Goal: Task Accomplishment & Management: Use online tool/utility

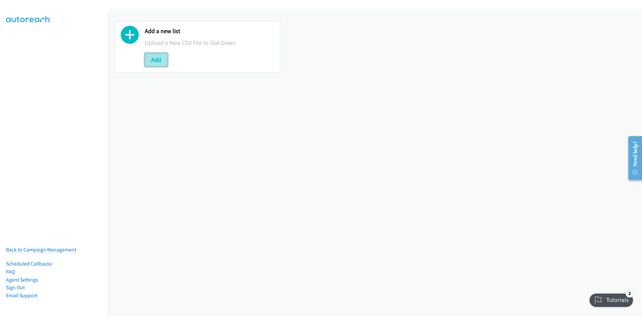
click at [164, 62] on button "Add" at bounding box center [156, 59] width 23 height 13
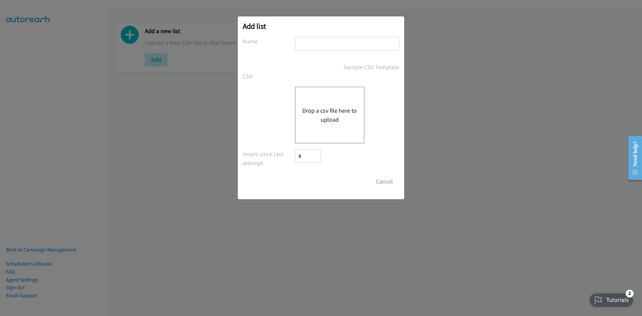
click at [316, 48] on input "text" at bounding box center [347, 44] width 104 height 14
type input "Back2Zendesk"
click at [316, 99] on div "Drop a csv file here to upload" at bounding box center [330, 115] width 70 height 57
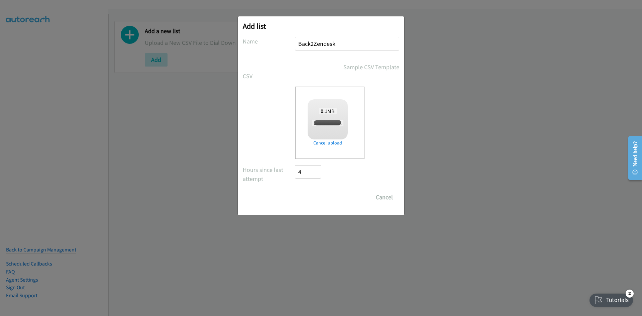
checkbox input "true"
click at [310, 193] on input "Save List" at bounding box center [312, 197] width 35 height 13
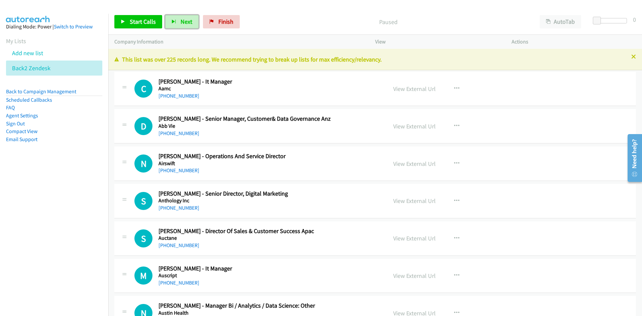
drag, startPoint x: 188, startPoint y: 23, endPoint x: 158, endPoint y: 2, distance: 35.5
click at [188, 23] on span "Next" at bounding box center [186, 22] width 12 height 8
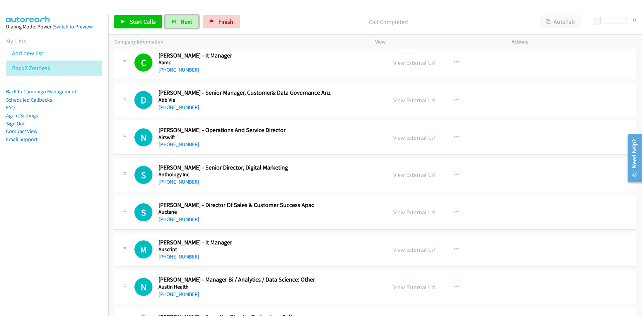
scroll to position [33, 0]
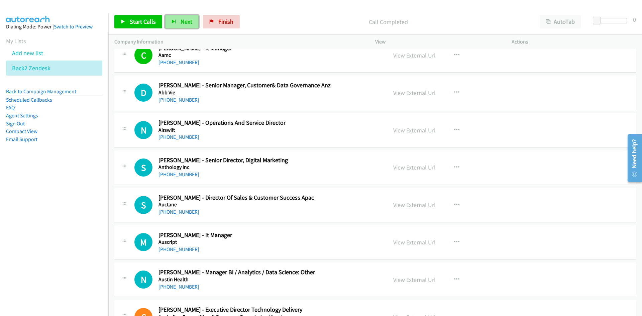
click at [184, 27] on button "Next" at bounding box center [181, 21] width 33 height 13
click at [451, 163] on button "button" at bounding box center [457, 167] width 18 height 13
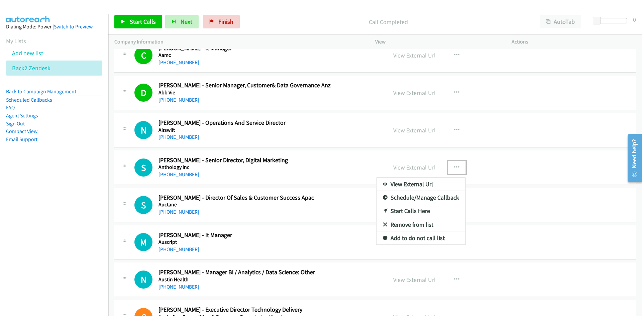
click at [409, 211] on link "Start Calls Here" at bounding box center [420, 210] width 89 height 13
click at [189, 21] on span "Next" at bounding box center [186, 22] width 12 height 8
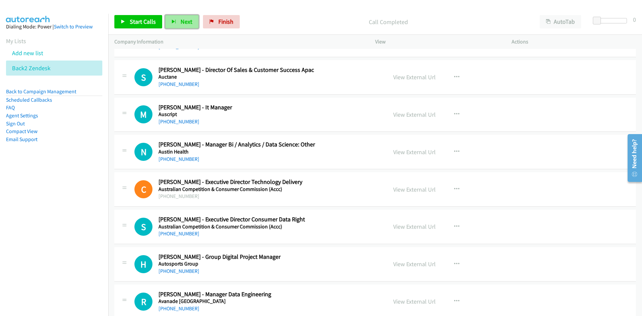
scroll to position [167, 0]
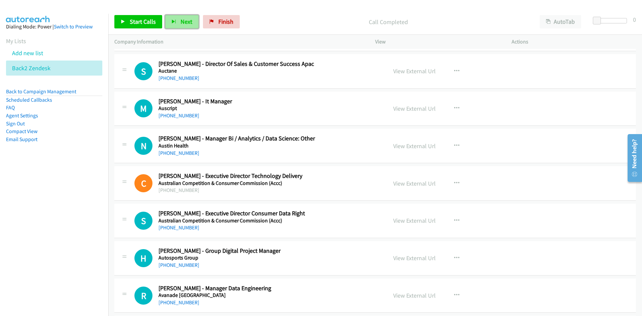
click at [185, 20] on span "Next" at bounding box center [186, 22] width 12 height 8
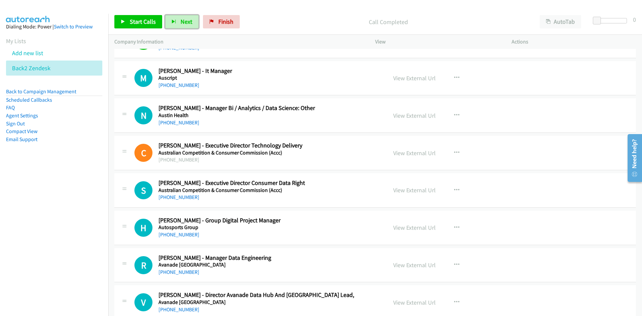
scroll to position [201, 0]
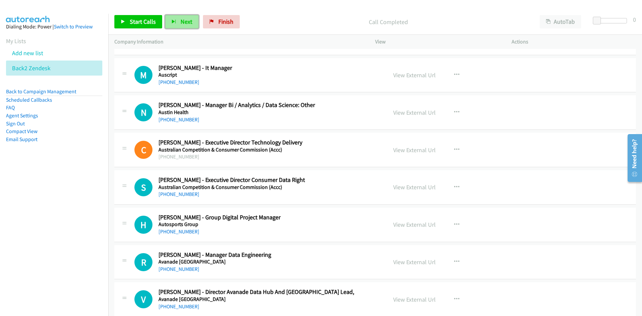
click at [187, 22] on span "Next" at bounding box center [186, 22] width 12 height 8
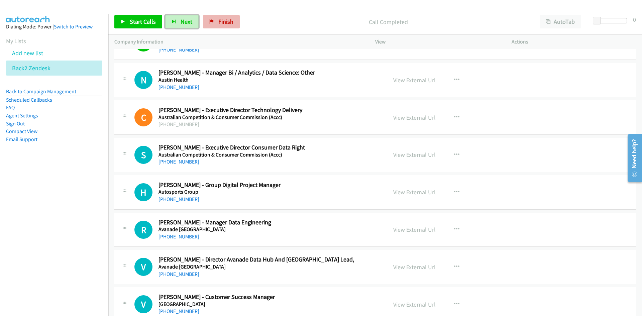
scroll to position [234, 0]
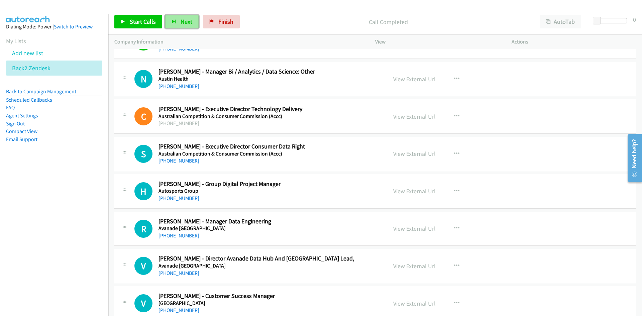
click at [182, 24] on span "Next" at bounding box center [186, 22] width 12 height 8
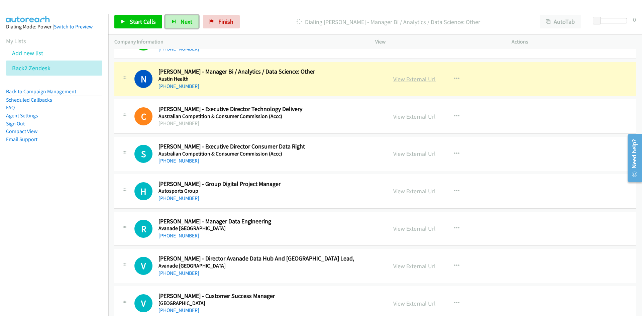
click at [421, 77] on link "View External Url" at bounding box center [414, 79] width 42 height 8
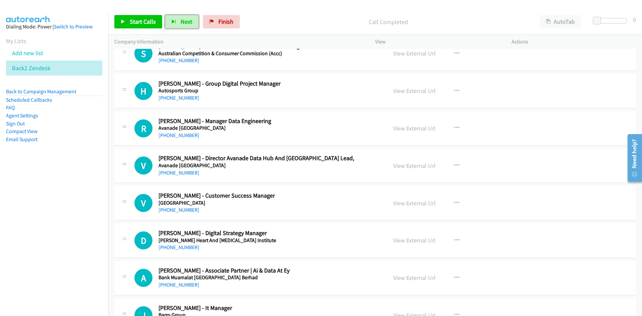
scroll to position [301, 0]
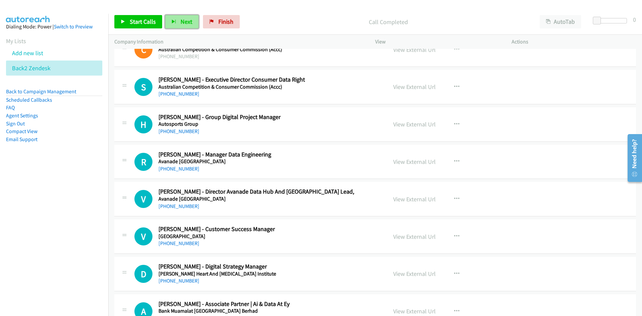
click at [187, 18] on span "Next" at bounding box center [186, 22] width 12 height 8
drag, startPoint x: 181, startPoint y: 20, endPoint x: 294, endPoint y: 142, distance: 166.0
click at [181, 20] on span "Next" at bounding box center [186, 22] width 12 height 8
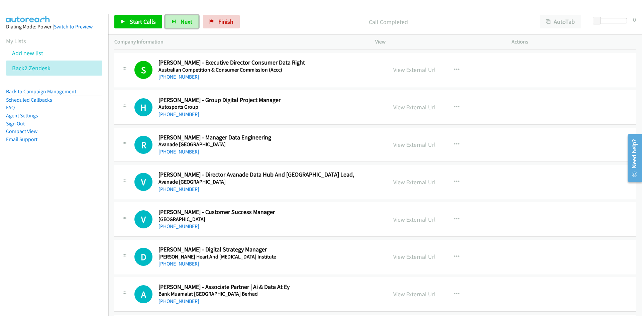
scroll to position [334, 0]
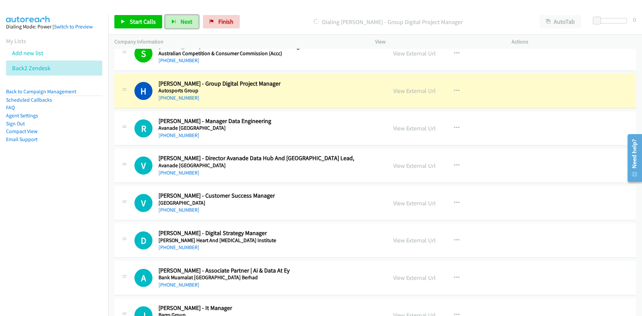
drag, startPoint x: 424, startPoint y: 91, endPoint x: 408, endPoint y: 309, distance: 219.2
click at [424, 91] on link "View External Url" at bounding box center [414, 91] width 42 height 8
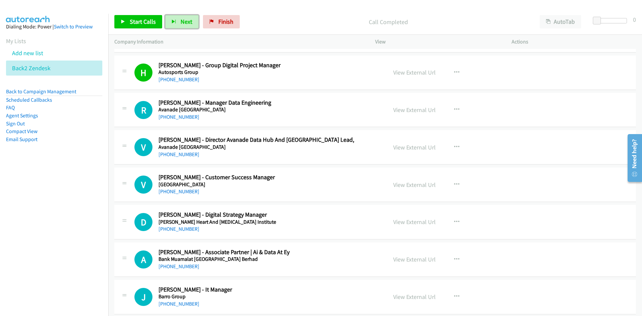
scroll to position [368, 0]
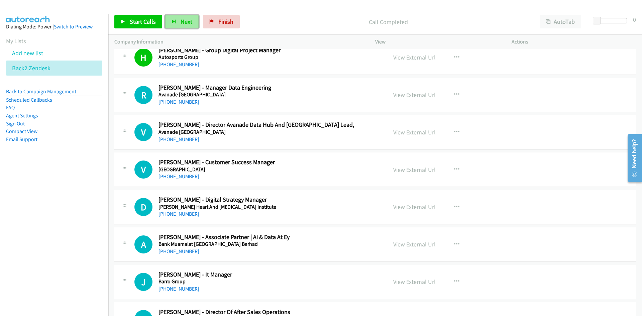
click at [180, 24] on span "Next" at bounding box center [186, 22] width 12 height 8
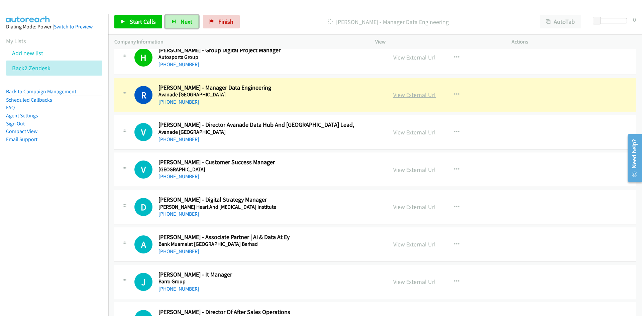
drag, startPoint x: 417, startPoint y: 96, endPoint x: 422, endPoint y: 118, distance: 22.0
click at [417, 96] on link "View External Url" at bounding box center [414, 95] width 42 height 8
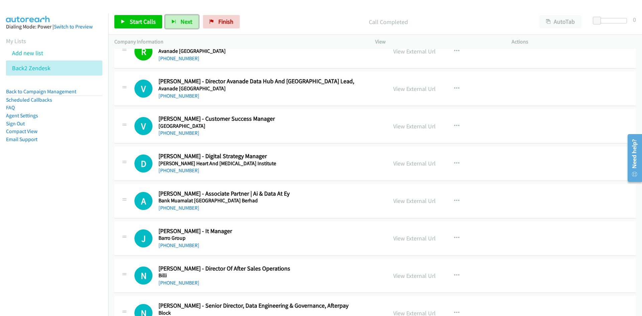
scroll to position [435, 0]
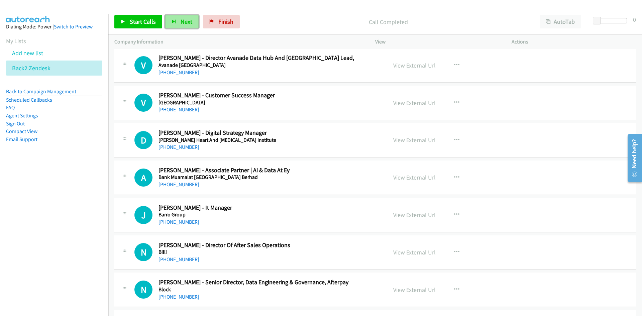
click at [187, 24] on span "Next" at bounding box center [186, 22] width 12 height 8
drag, startPoint x: 178, startPoint y: 22, endPoint x: 273, endPoint y: 65, distance: 103.4
click at [178, 22] on button "Next" at bounding box center [181, 21] width 33 height 13
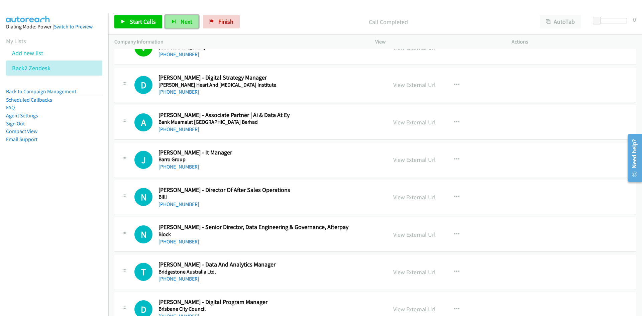
scroll to position [501, 0]
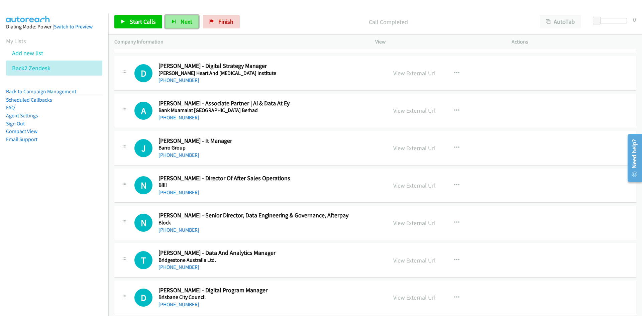
click at [177, 23] on button "Next" at bounding box center [181, 21] width 33 height 13
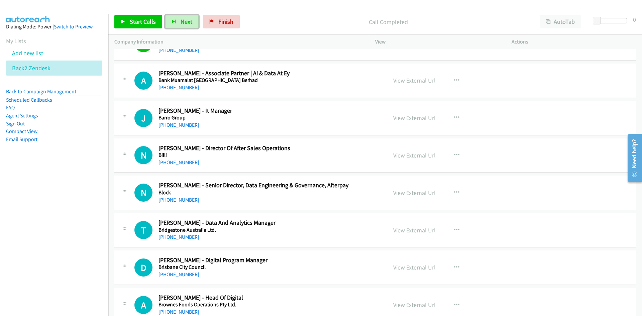
scroll to position [535, 0]
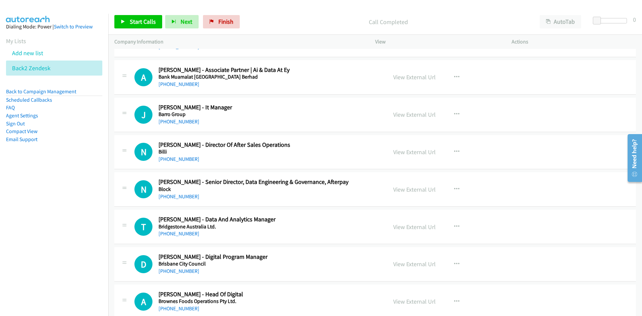
click at [187, 14] on div "Start Calls Pause Next Finish Call Completed AutoTab AutoTab 0" at bounding box center [374, 22] width 533 height 26
click at [188, 18] on span "Next" at bounding box center [186, 22] width 12 height 8
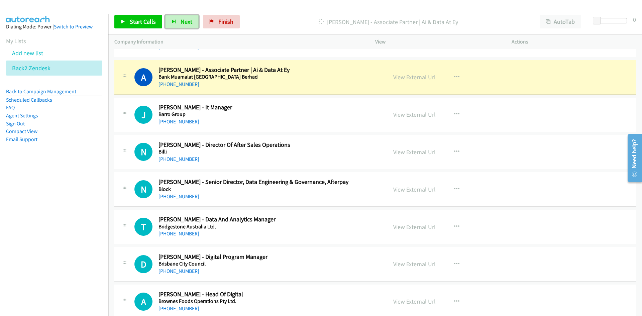
drag, startPoint x: 424, startPoint y: 79, endPoint x: 426, endPoint y: 190, distance: 111.0
click at [424, 79] on link "View External Url" at bounding box center [414, 77] width 42 height 8
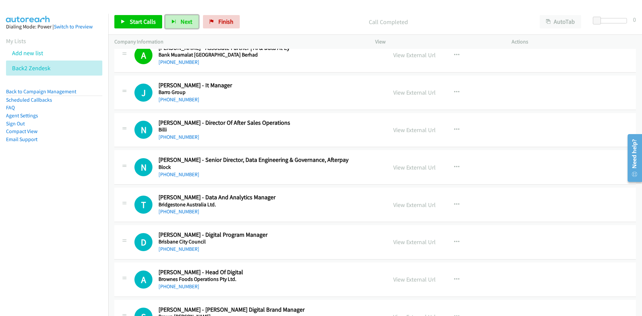
scroll to position [568, 0]
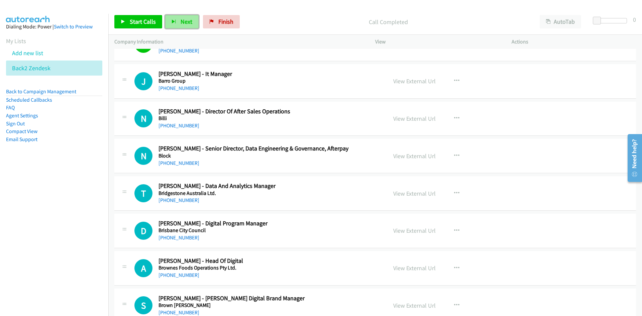
click at [181, 20] on span "Next" at bounding box center [186, 22] width 12 height 8
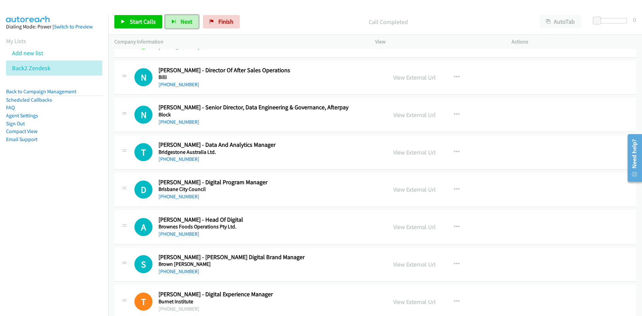
scroll to position [602, 0]
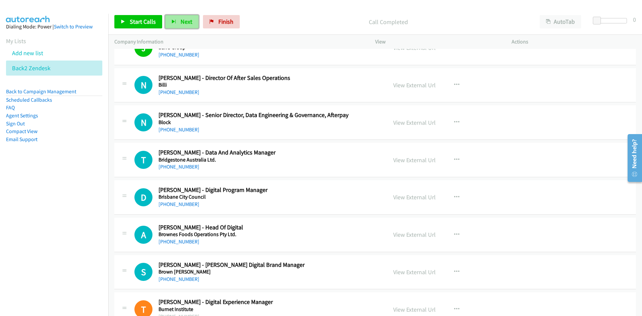
click at [189, 23] on span "Next" at bounding box center [186, 22] width 12 height 8
